Goal: Task Accomplishment & Management: Complete application form

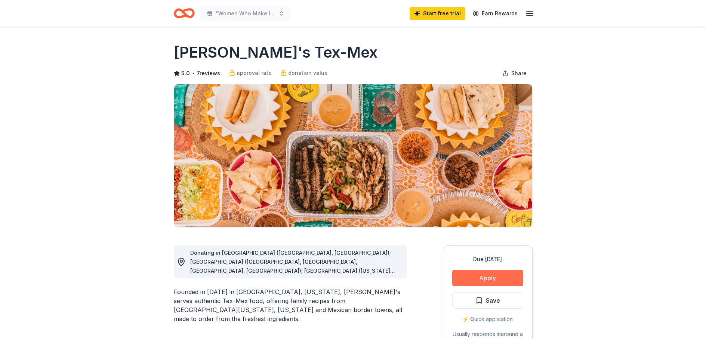
click at [473, 274] on button "Apply" at bounding box center [487, 277] width 71 height 16
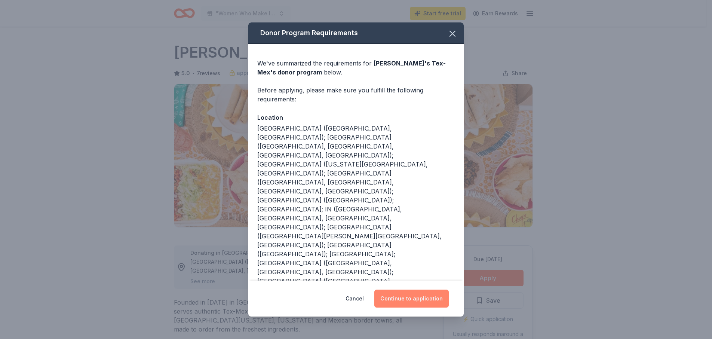
click at [420, 289] on button "Continue to application" at bounding box center [411, 298] width 74 height 18
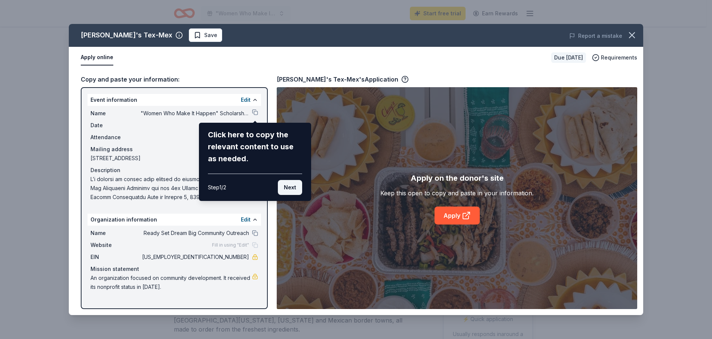
click at [289, 187] on button "Next" at bounding box center [290, 187] width 24 height 15
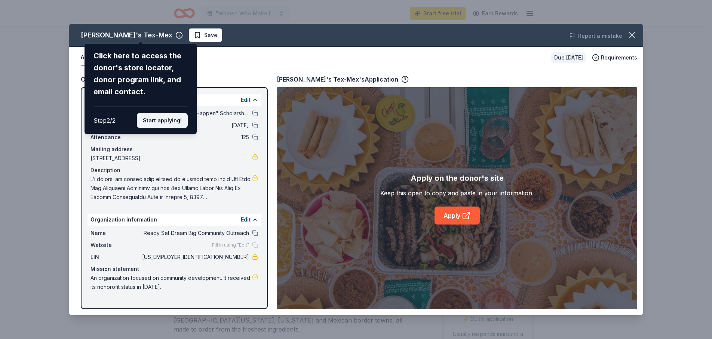
click at [167, 120] on button "Start applying!" at bounding box center [162, 120] width 51 height 15
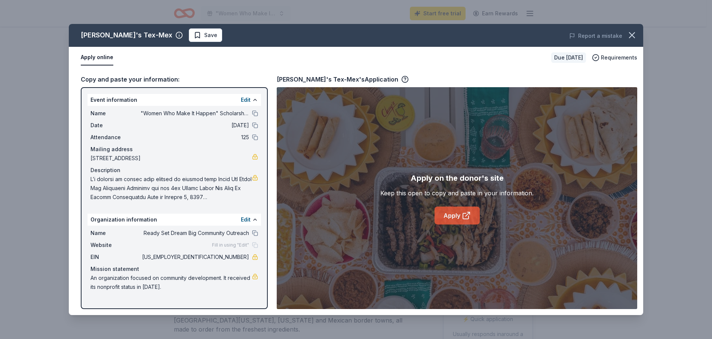
click at [453, 216] on link "Apply" at bounding box center [456, 215] width 45 height 18
click at [447, 215] on link "Apply" at bounding box center [456, 215] width 45 height 18
